Goal: Task Accomplishment & Management: Use online tool/utility

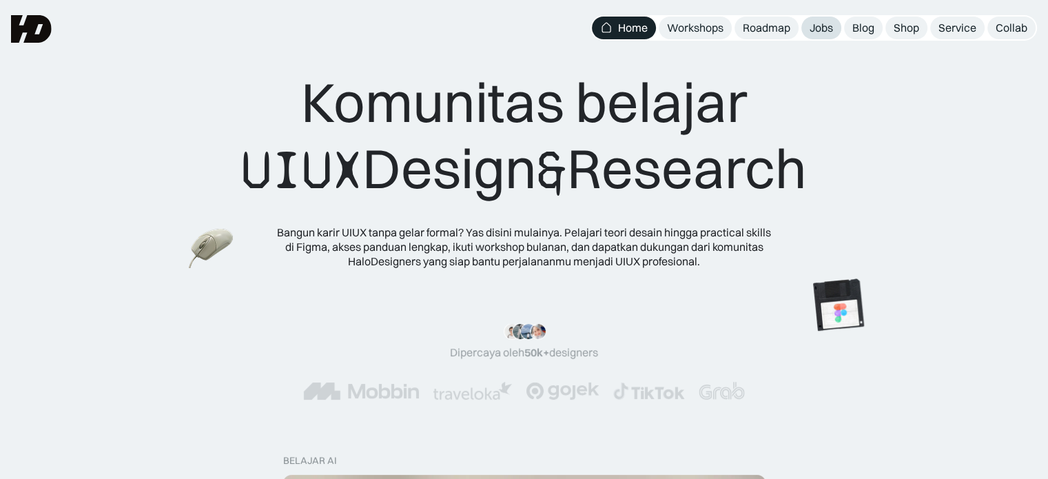
click at [821, 38] on link "Jobs" at bounding box center [821, 28] width 40 height 23
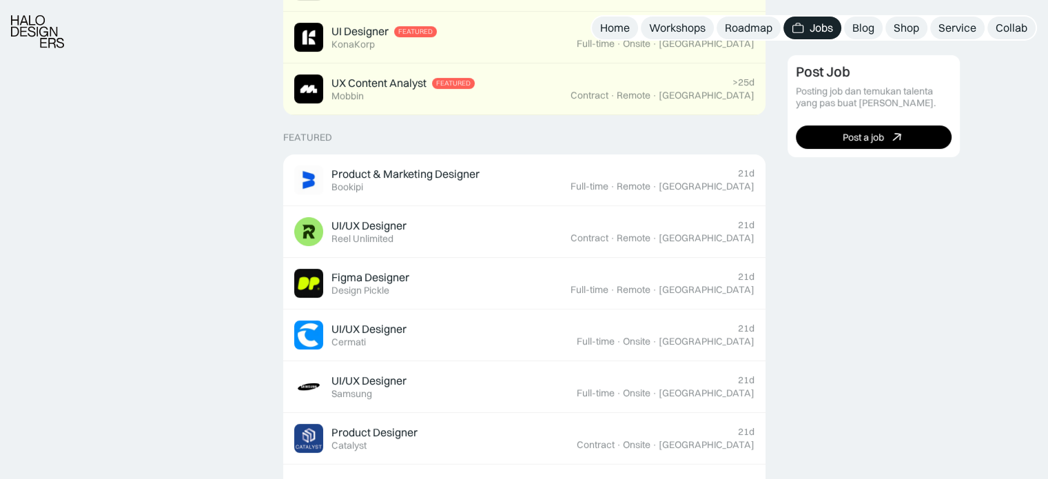
scroll to position [440, 0]
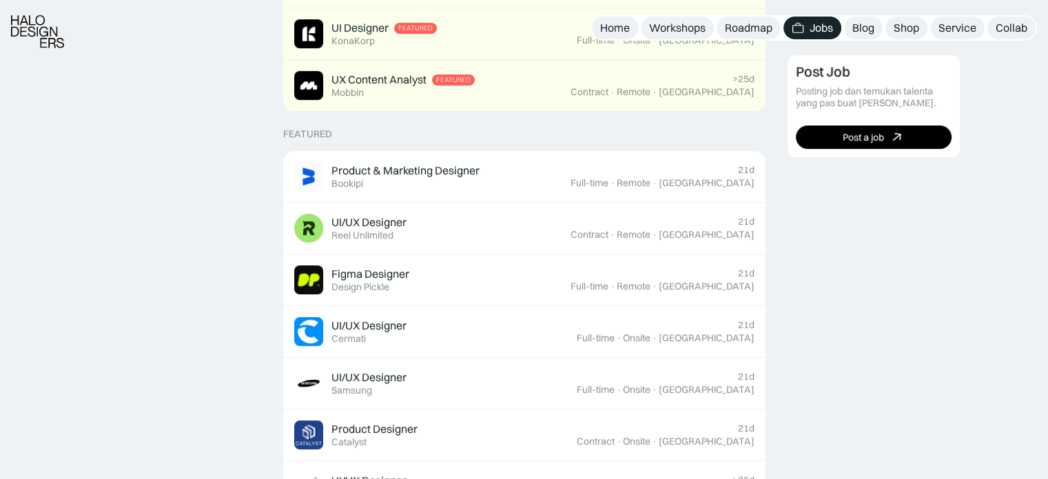
click at [750, 179] on div "[GEOGRAPHIC_DATA]" at bounding box center [707, 183] width 96 height 12
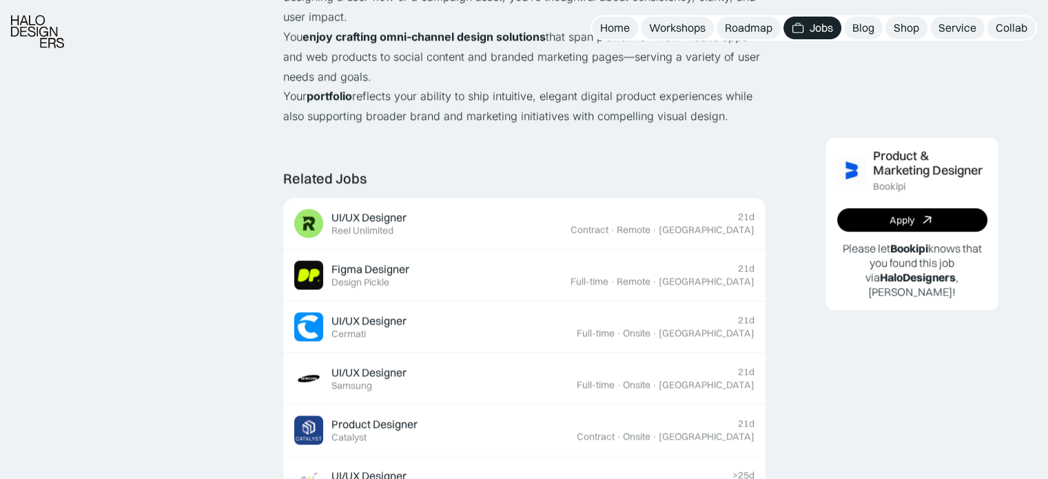
scroll to position [1267, 0]
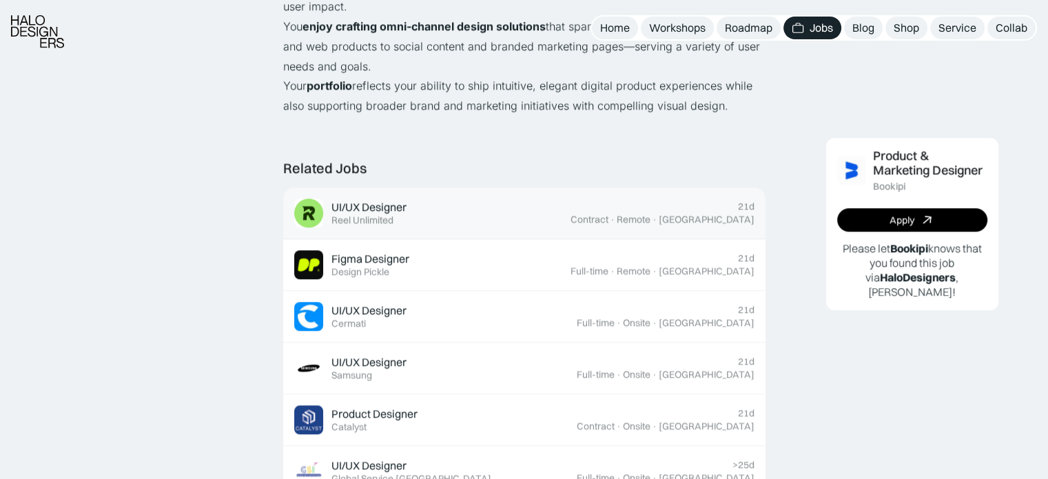
click at [690, 200] on div "21d Contract · Remote · [GEOGRAPHIC_DATA]" at bounding box center [662, 212] width 184 height 25
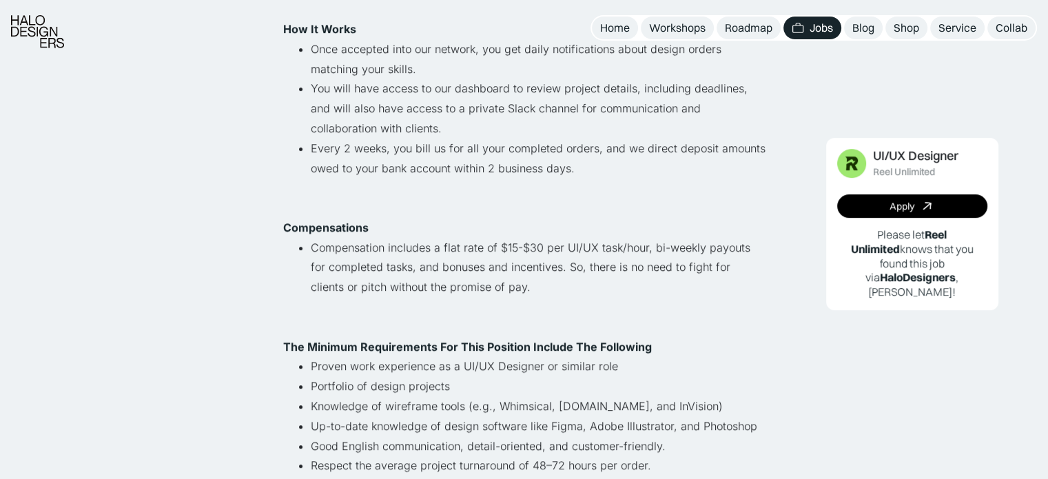
scroll to position [592, 0]
